Goal: Information Seeking & Learning: Learn about a topic

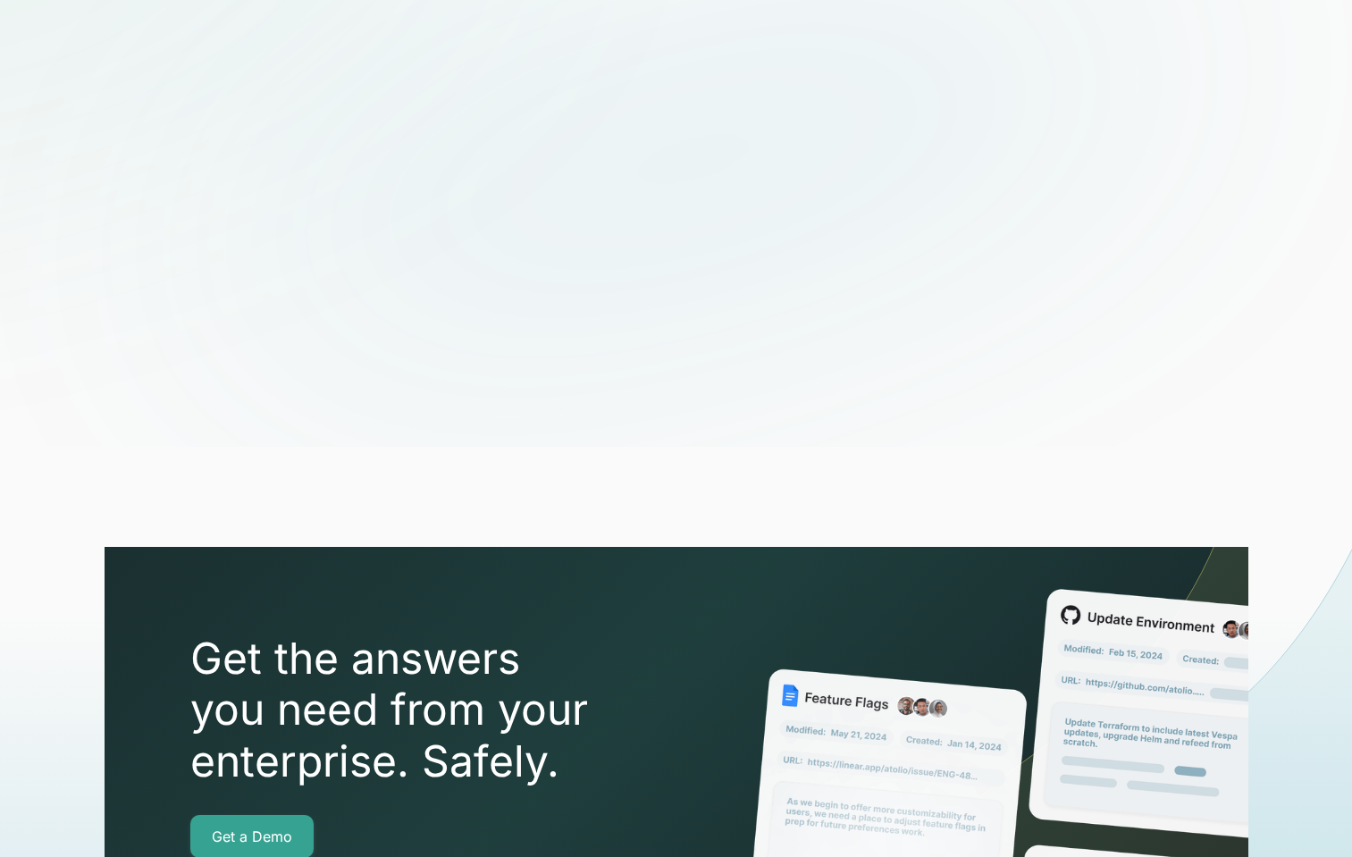
scroll to position [6253, 0]
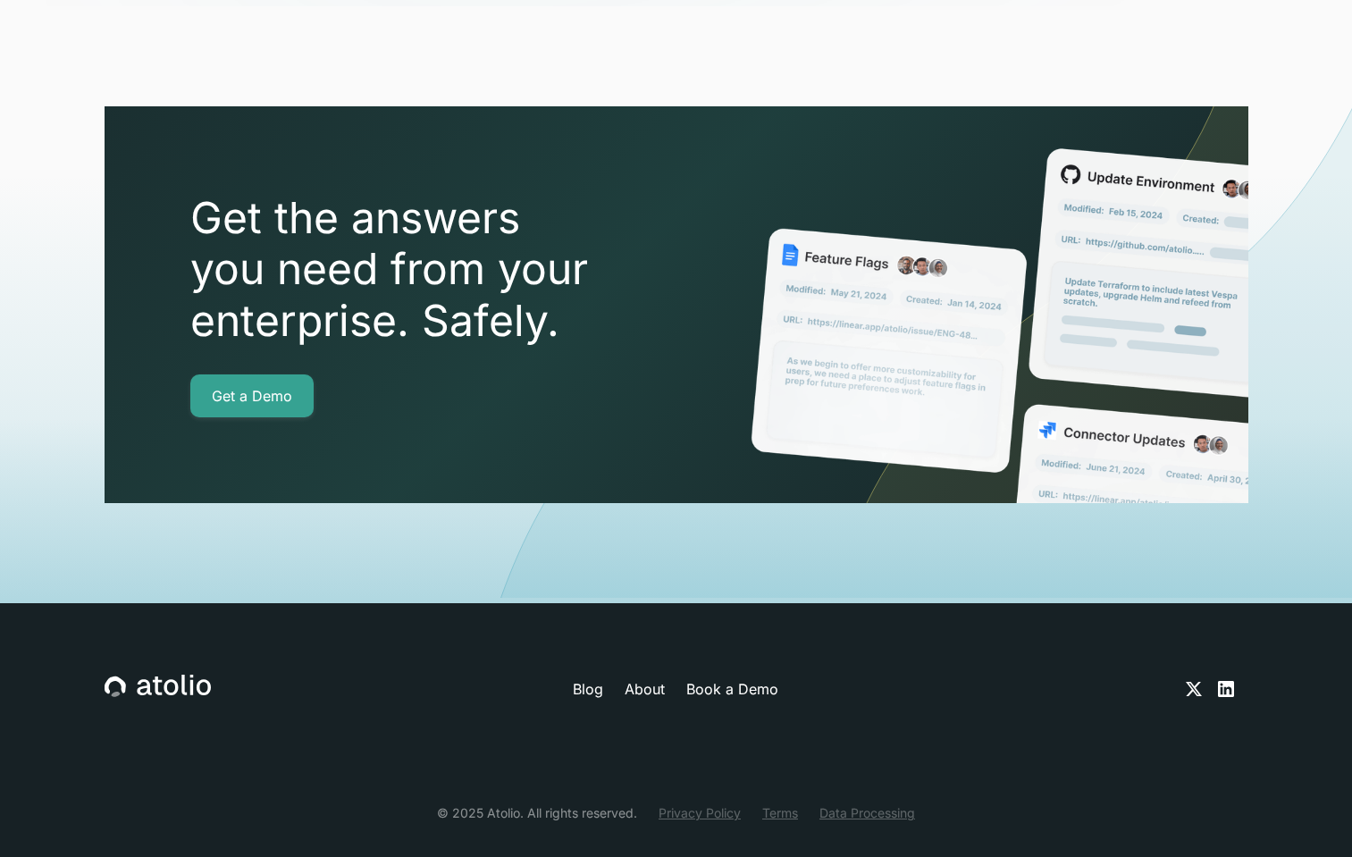
click at [646, 678] on link "About" at bounding box center [645, 688] width 40 height 21
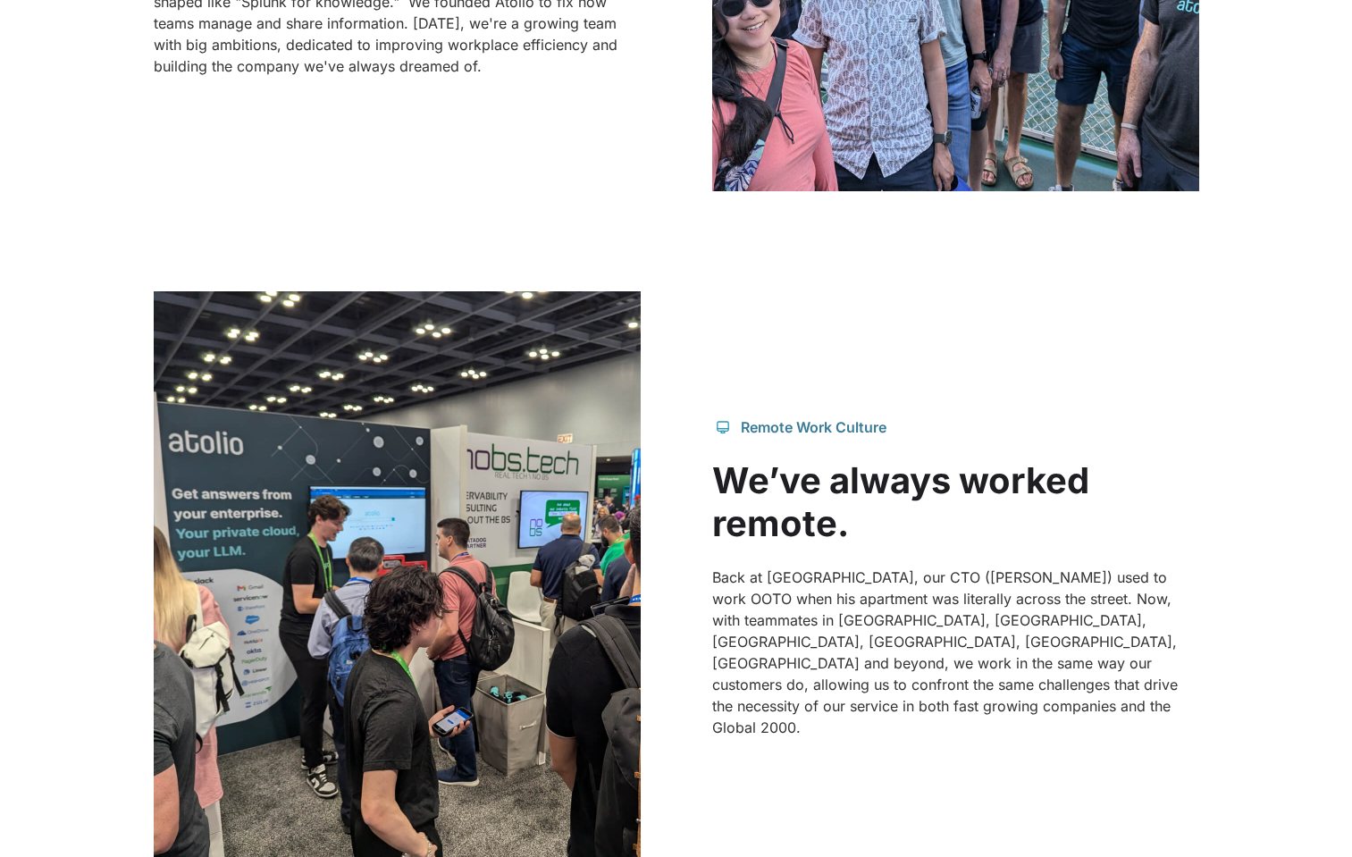
scroll to position [1745, 0]
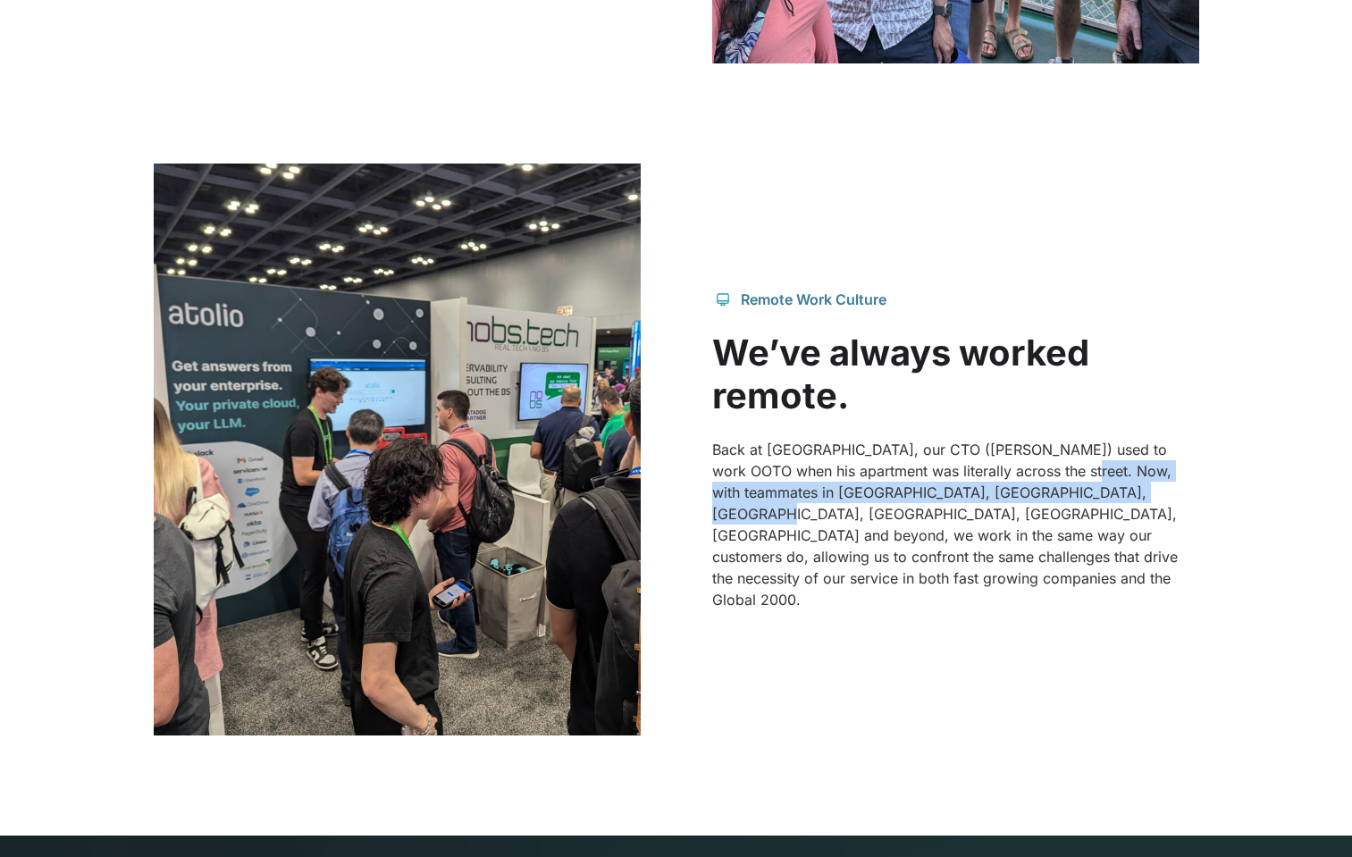
drag, startPoint x: 1075, startPoint y: 493, endPoint x: 1168, endPoint y: 518, distance: 96.5
click at [1168, 518] on p "Back at [GEOGRAPHIC_DATA], our CTO ([PERSON_NAME]) used to work OOTO when his a…" at bounding box center [955, 525] width 487 height 172
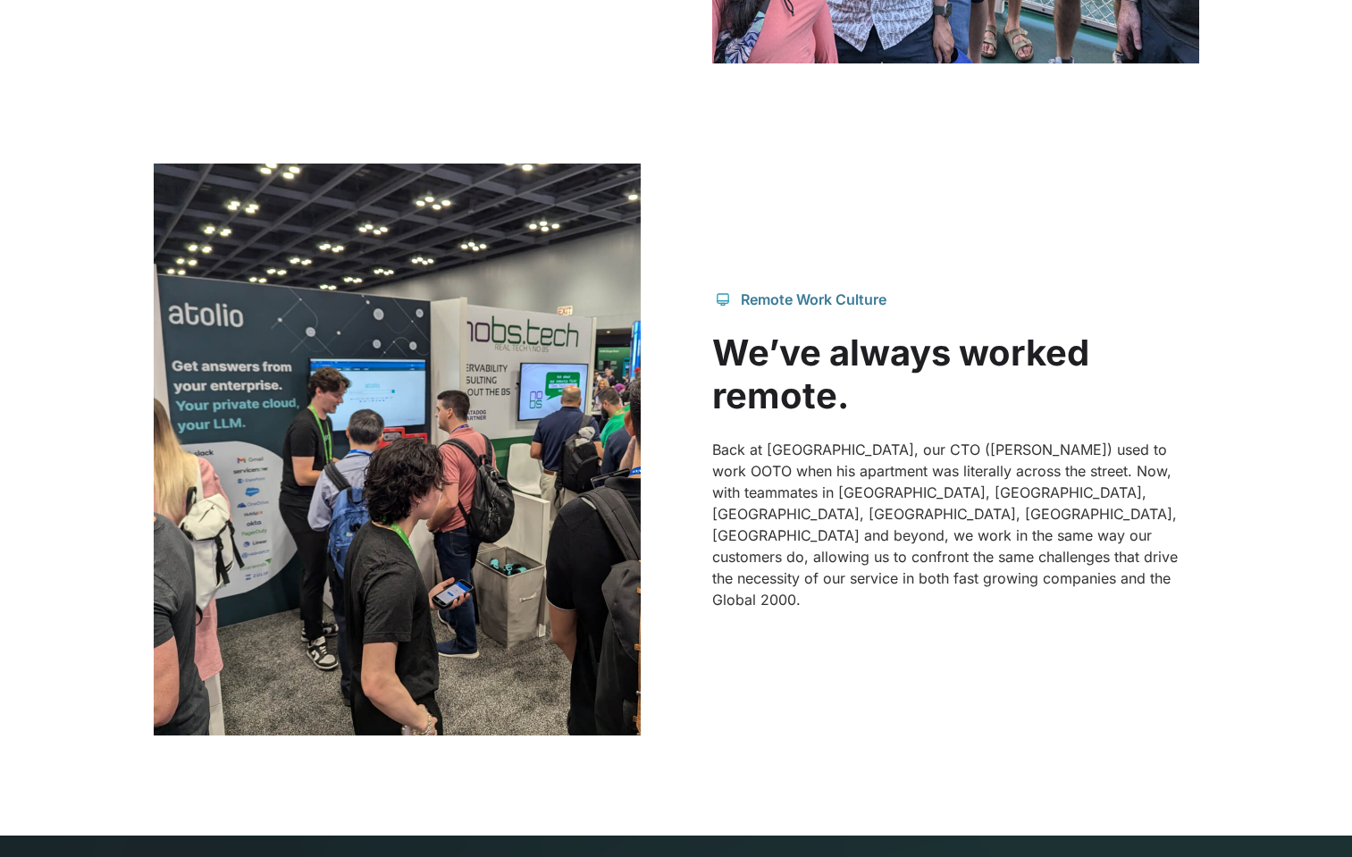
click at [1040, 554] on p "Back at [GEOGRAPHIC_DATA], our CTO ([PERSON_NAME]) used to work OOTO when his a…" at bounding box center [955, 525] width 487 height 172
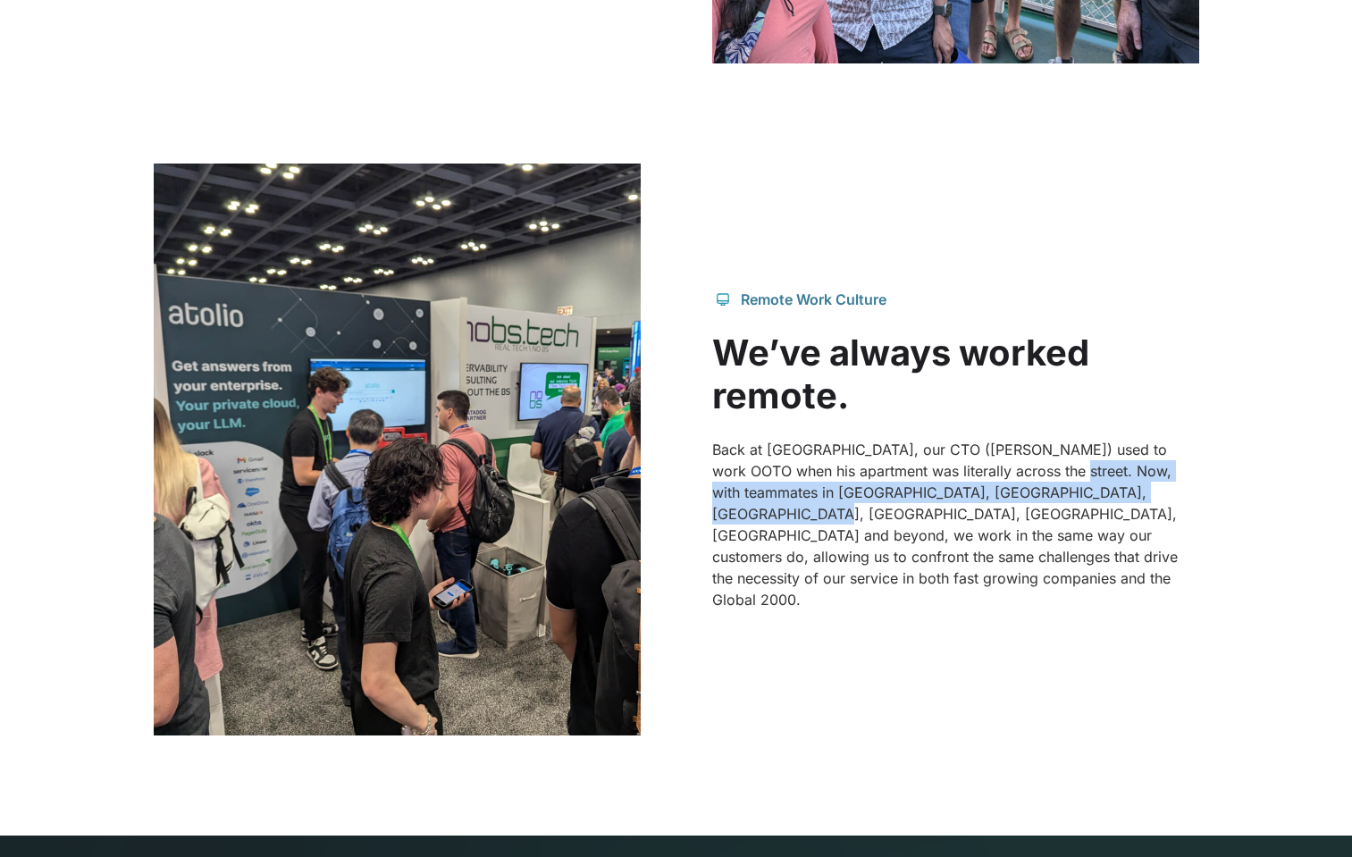
drag, startPoint x: 1060, startPoint y: 488, endPoint x: 762, endPoint y: 535, distance: 301.4
click at [762, 535] on p "Back at [GEOGRAPHIC_DATA], our CTO ([PERSON_NAME]) used to work OOTO when his a…" at bounding box center [955, 525] width 487 height 172
copy p "teammates in [GEOGRAPHIC_DATA], [GEOGRAPHIC_DATA], [GEOGRAPHIC_DATA], [GEOGRAPH…"
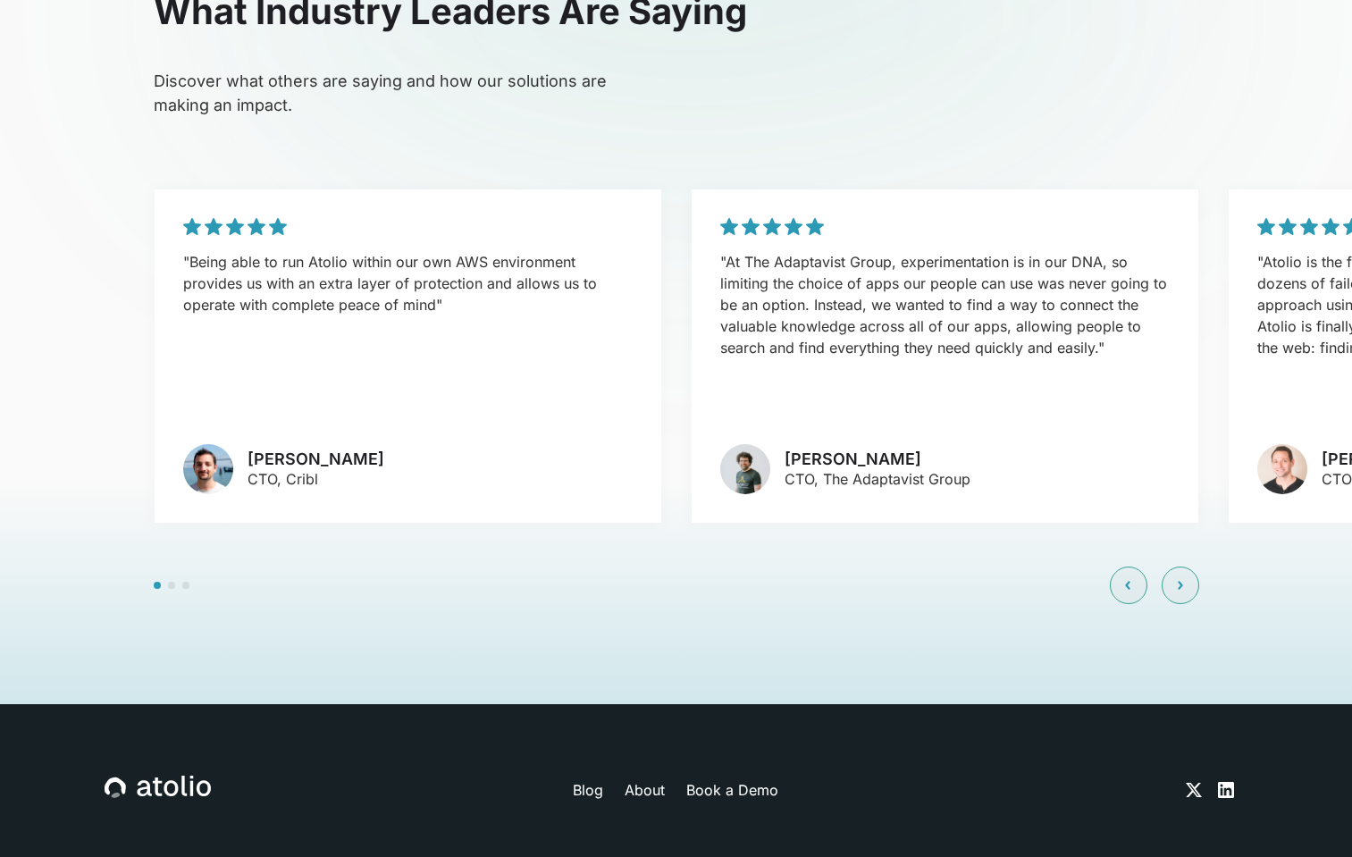
scroll to position [4315, 0]
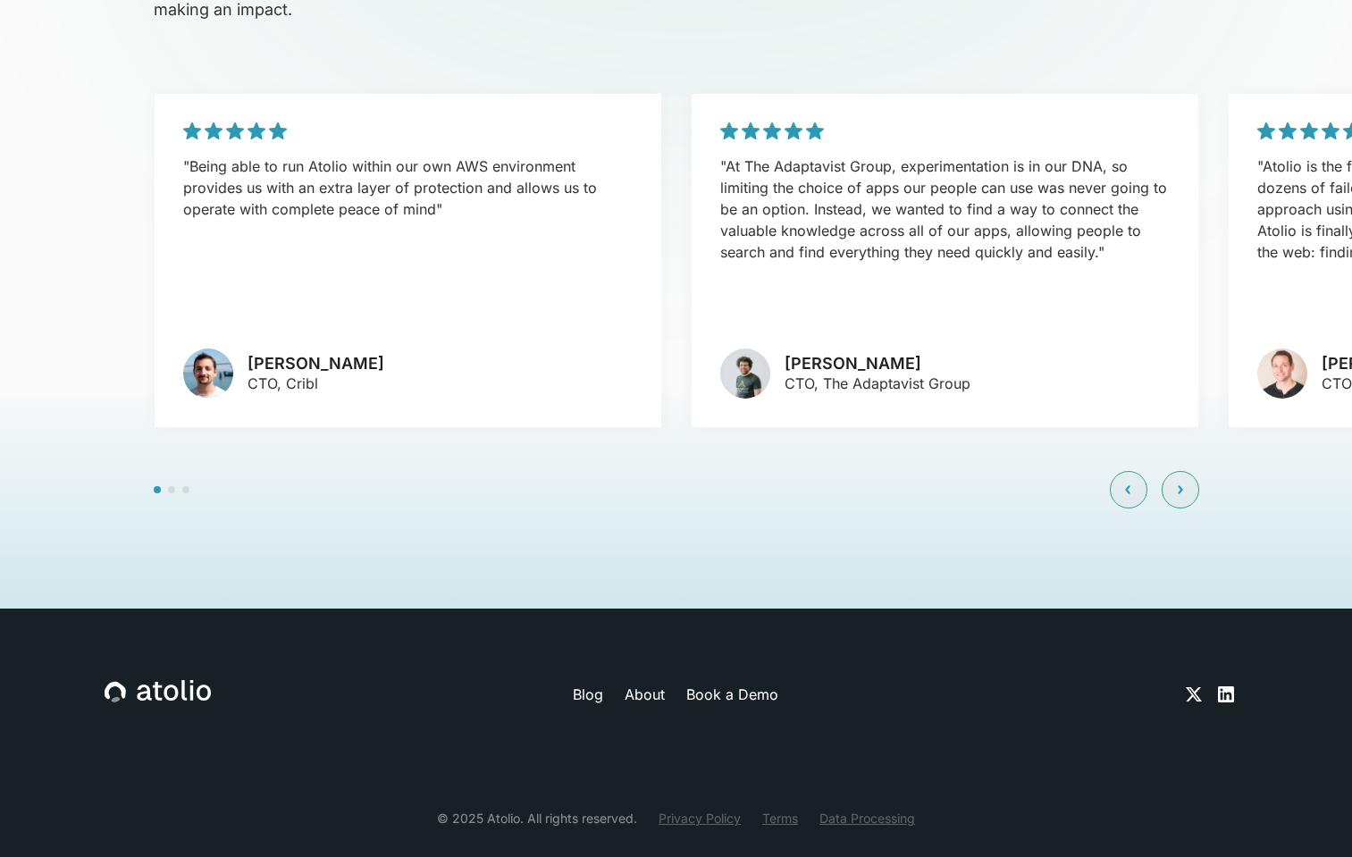
click at [701, 809] on link "Privacy Policy" at bounding box center [700, 818] width 82 height 19
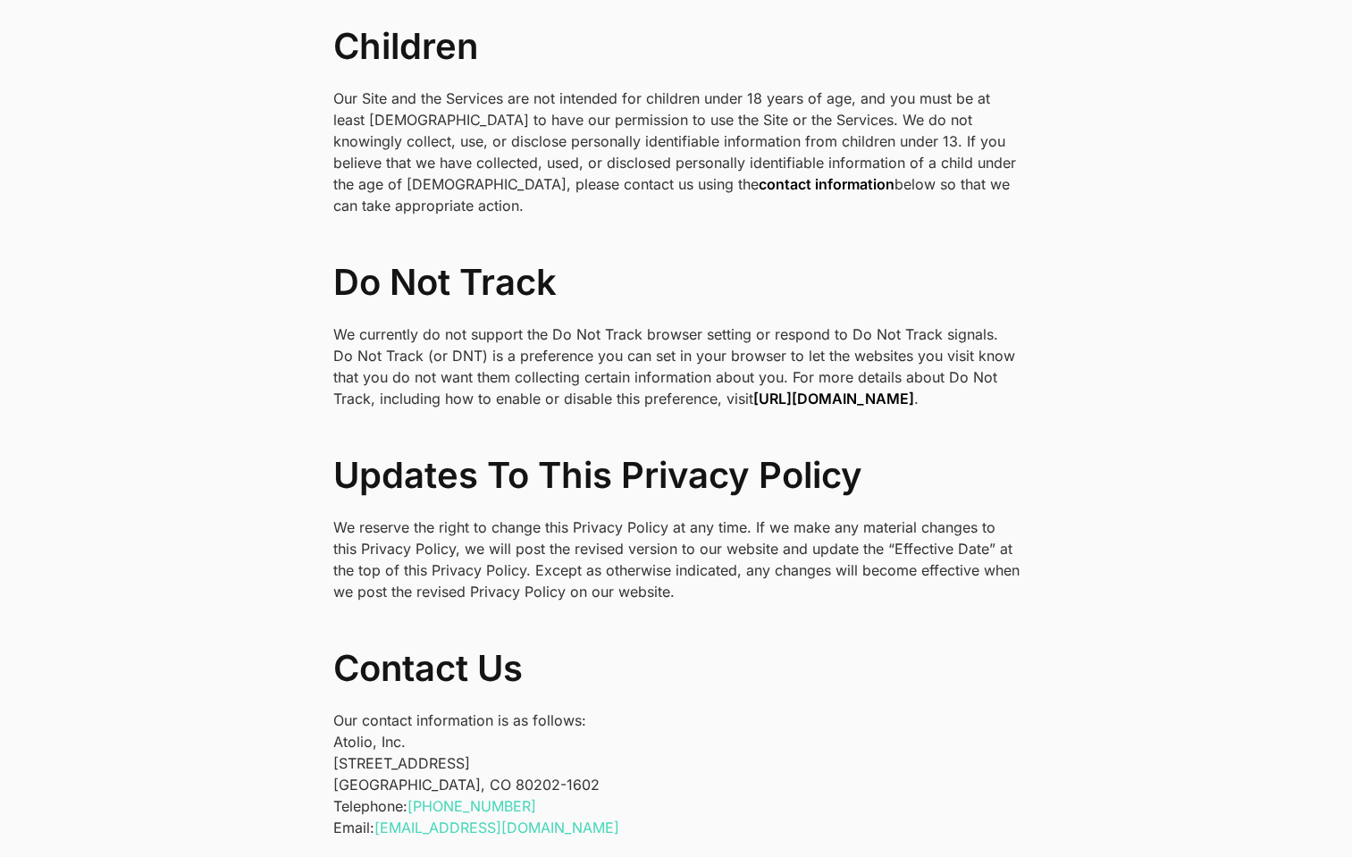
scroll to position [5872, 0]
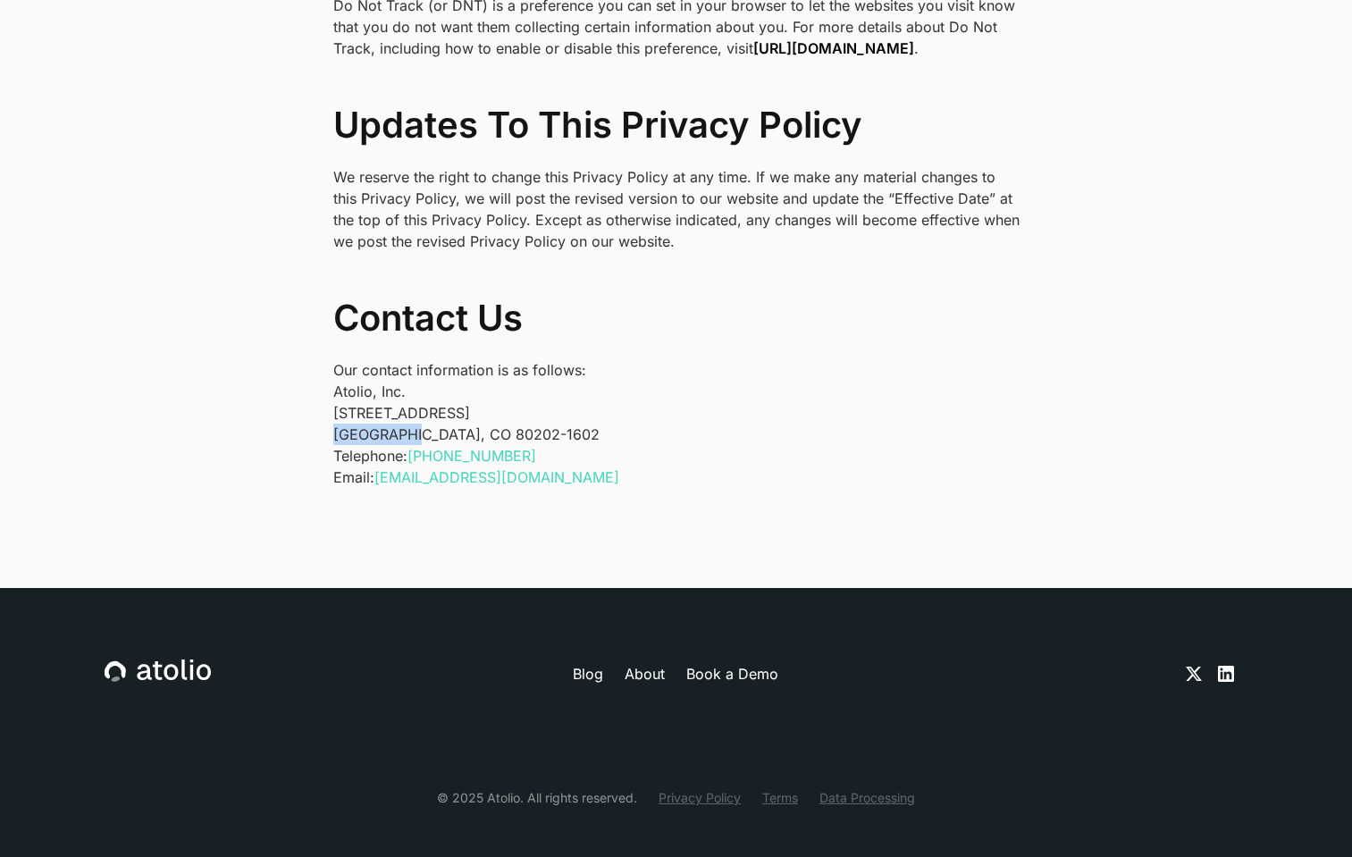
drag, startPoint x: 332, startPoint y: 411, endPoint x: 409, endPoint y: 411, distance: 77.8
copy p "Denver, CO"
